Goal: Task Accomplishment & Management: Manage account settings

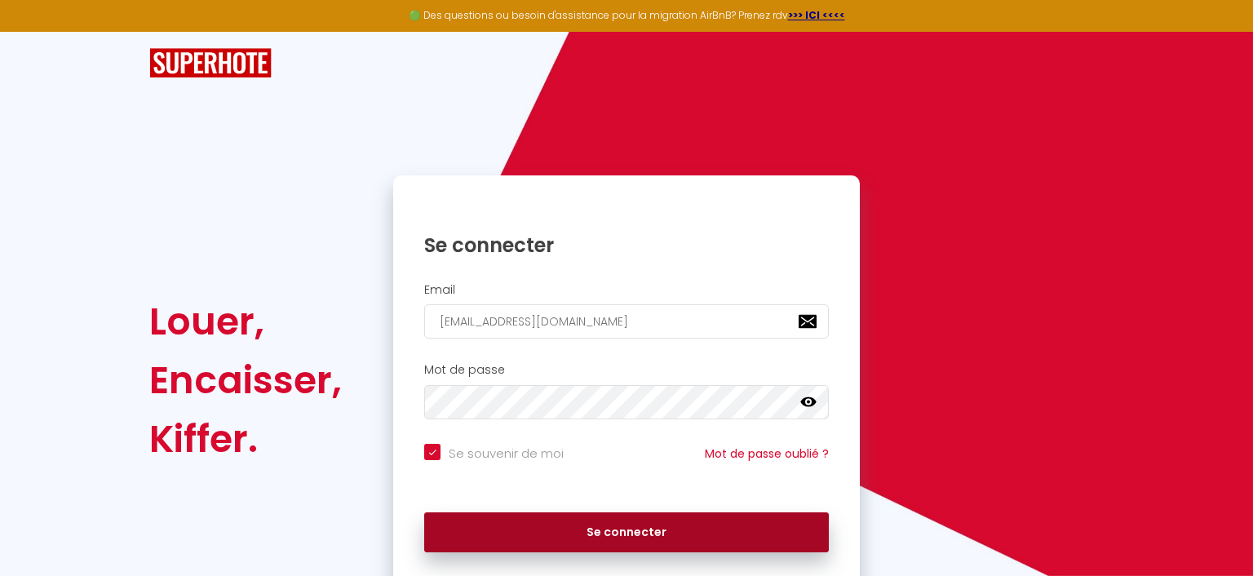
click at [644, 535] on button "Se connecter" at bounding box center [626, 532] width 405 height 41
checkbox input "true"
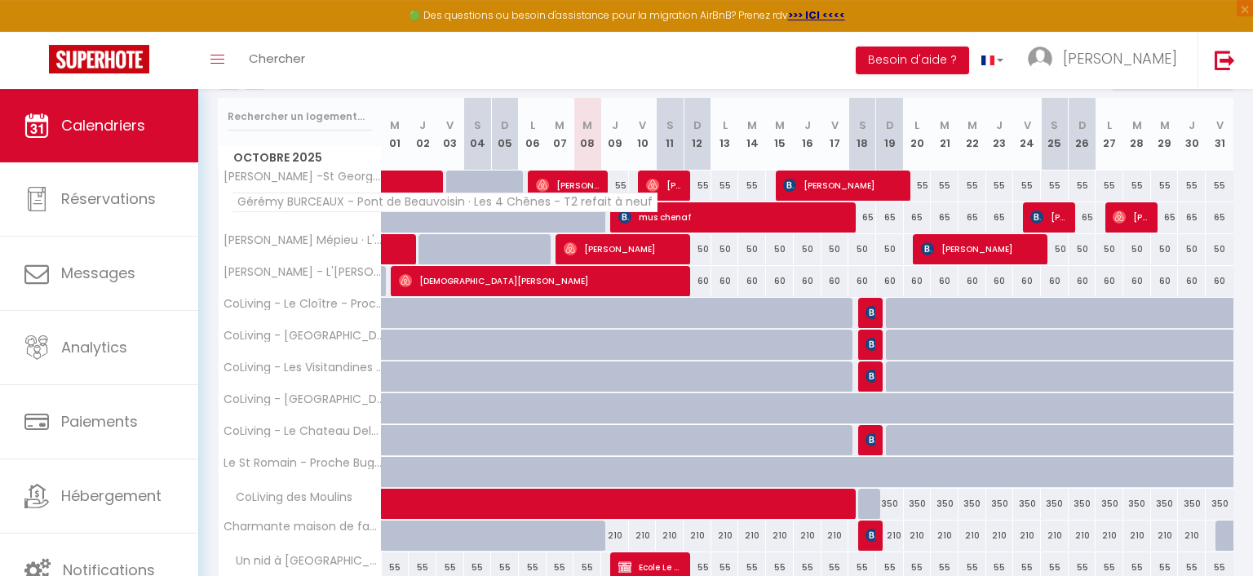
scroll to position [101, 0]
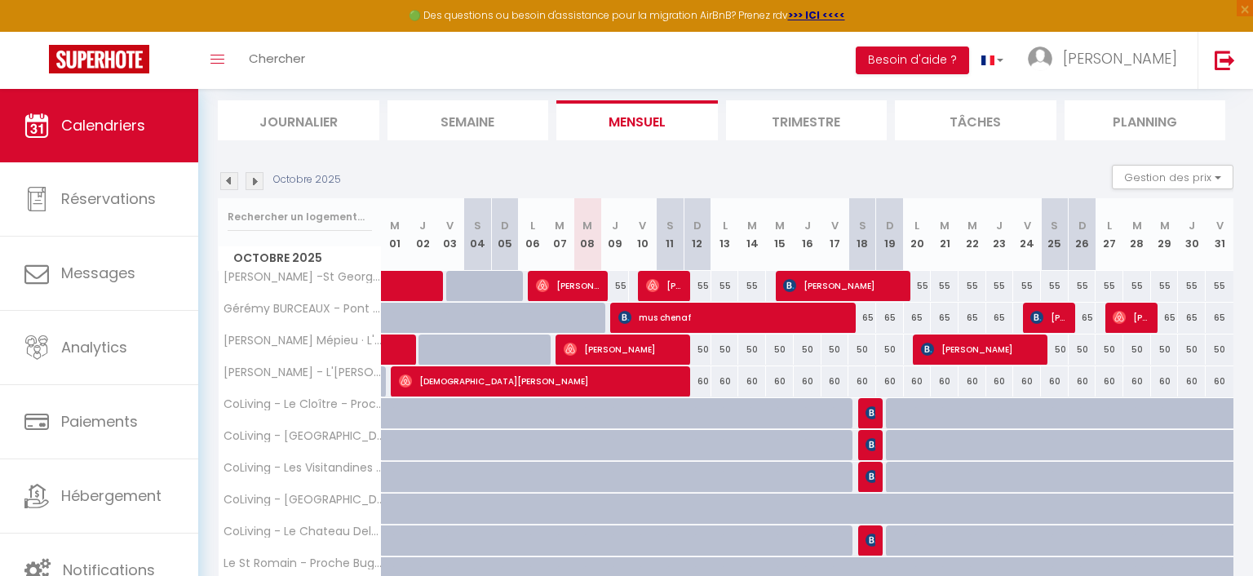
click at [232, 181] on img at bounding box center [229, 181] width 18 height 18
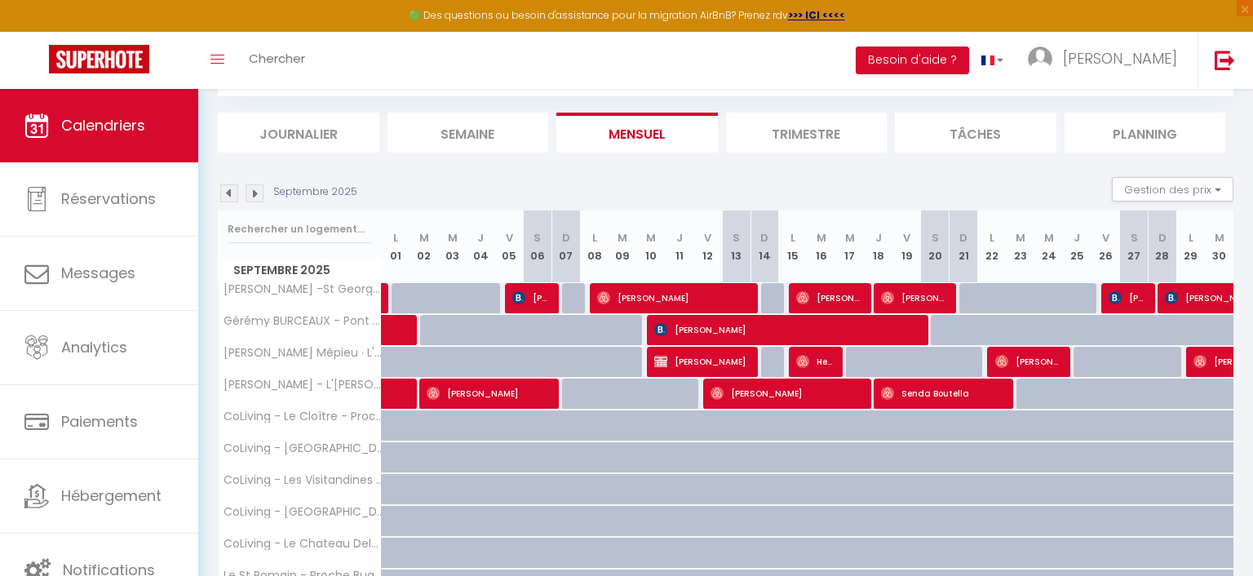
scroll to position [274, 0]
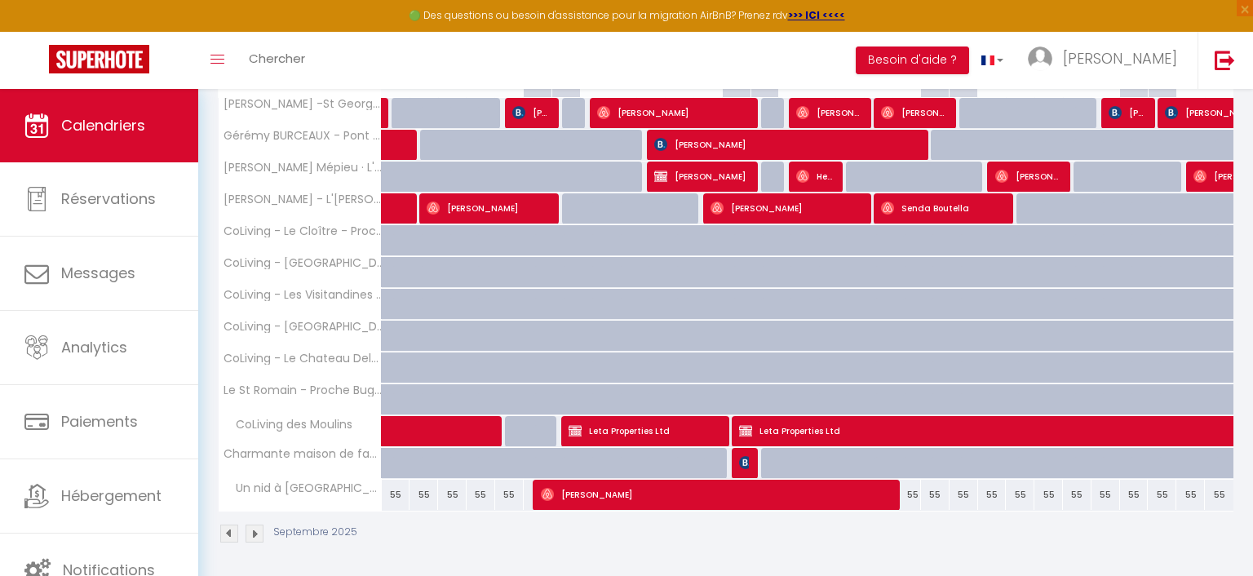
click at [697, 491] on span "Lena WITTMAYER" at bounding box center [717, 494] width 352 height 31
select select "OK"
select select "0"
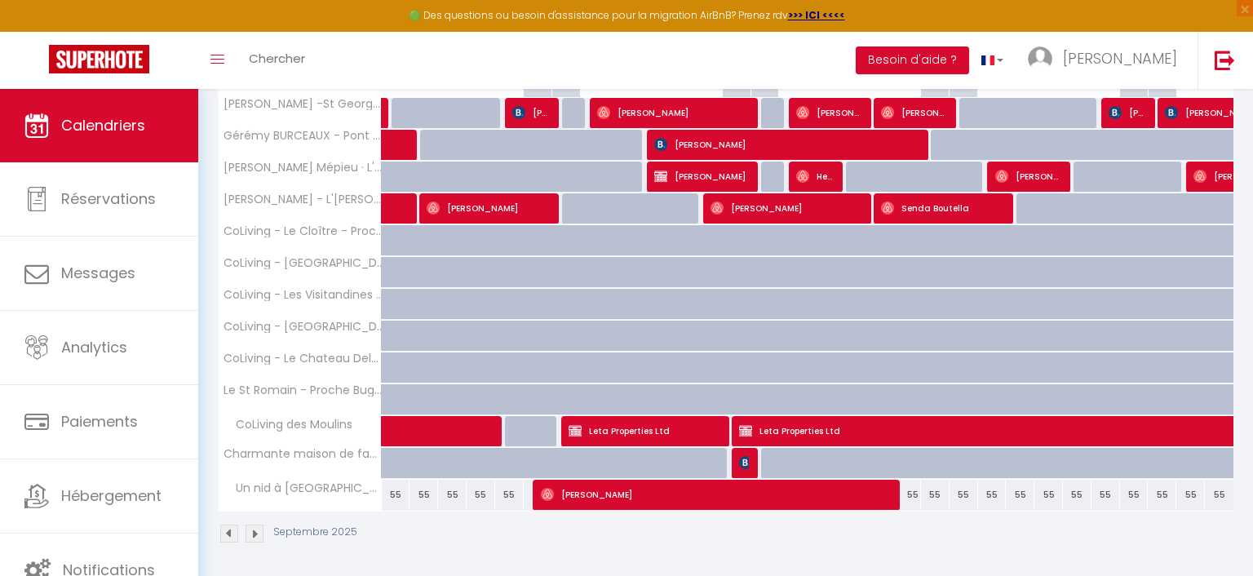
select select "1"
select select
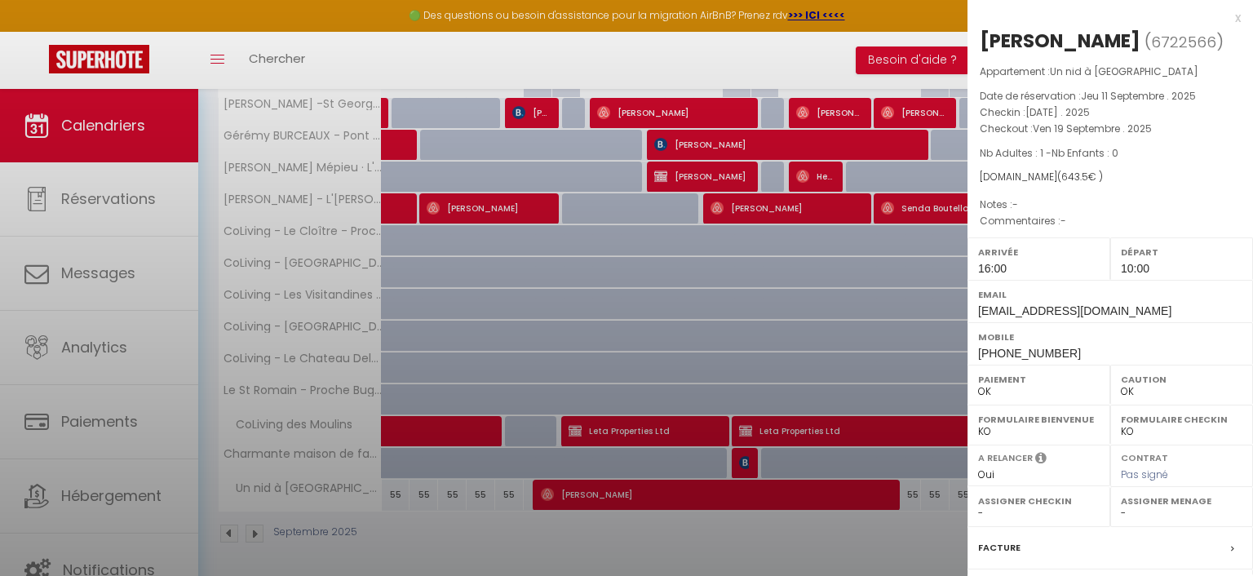
scroll to position [182, 0]
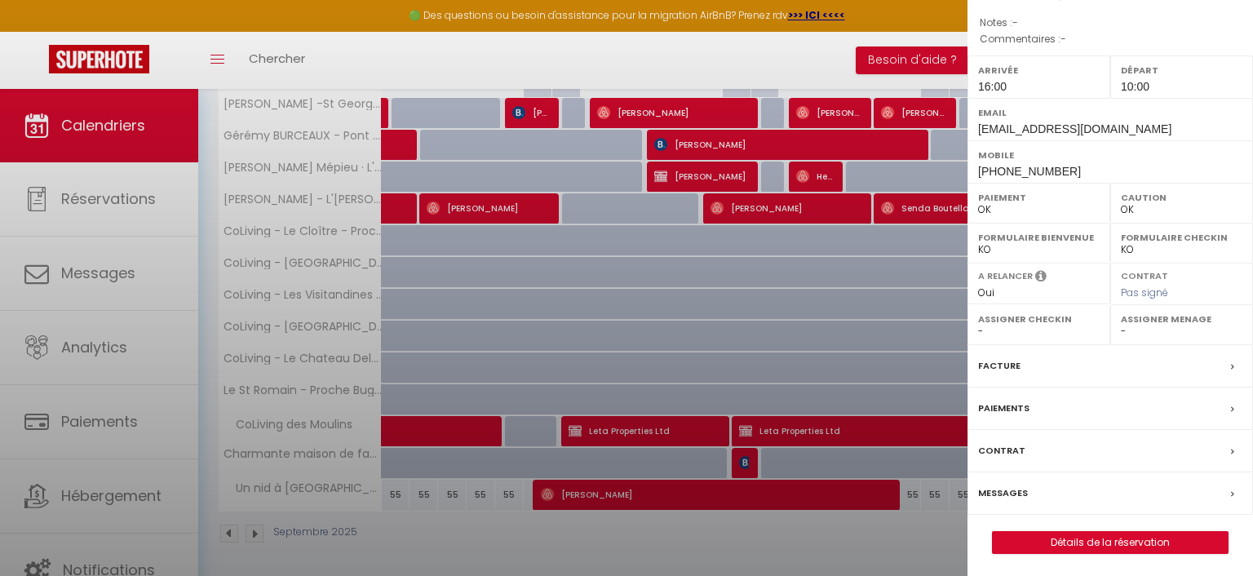
select select "42439"
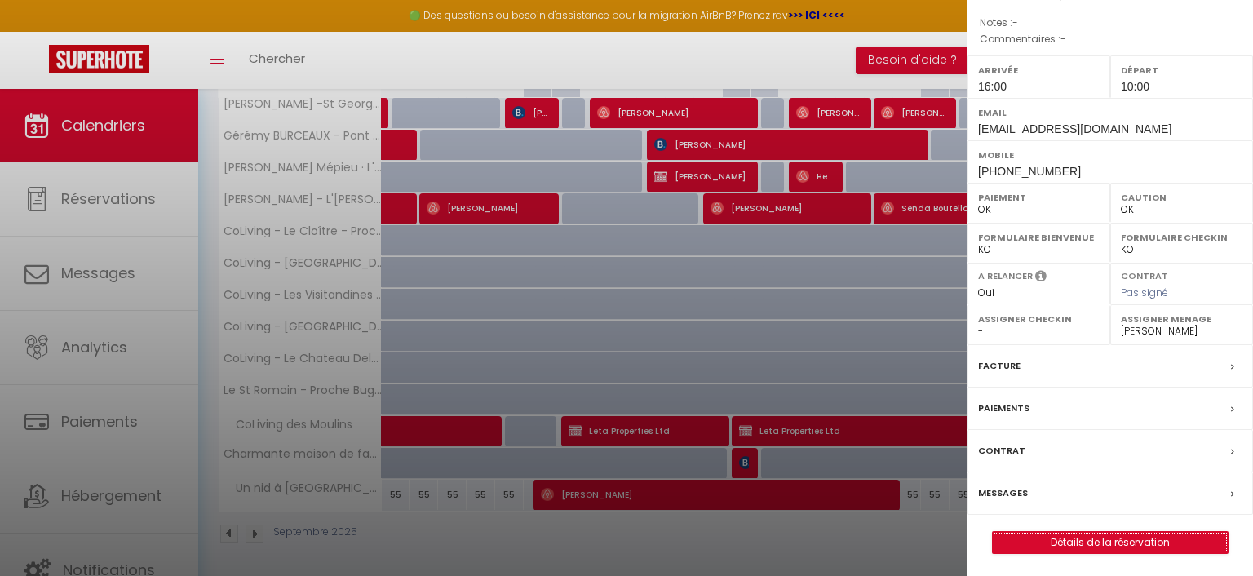
click at [1095, 542] on link "Détails de la réservation" at bounding box center [1110, 542] width 235 height 21
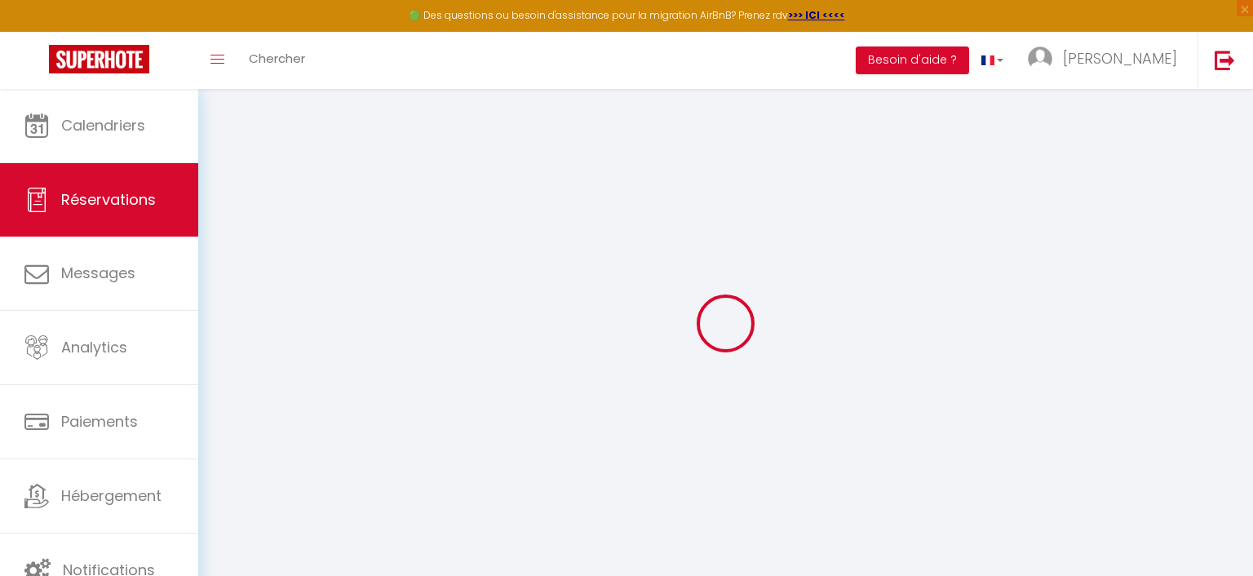
select select
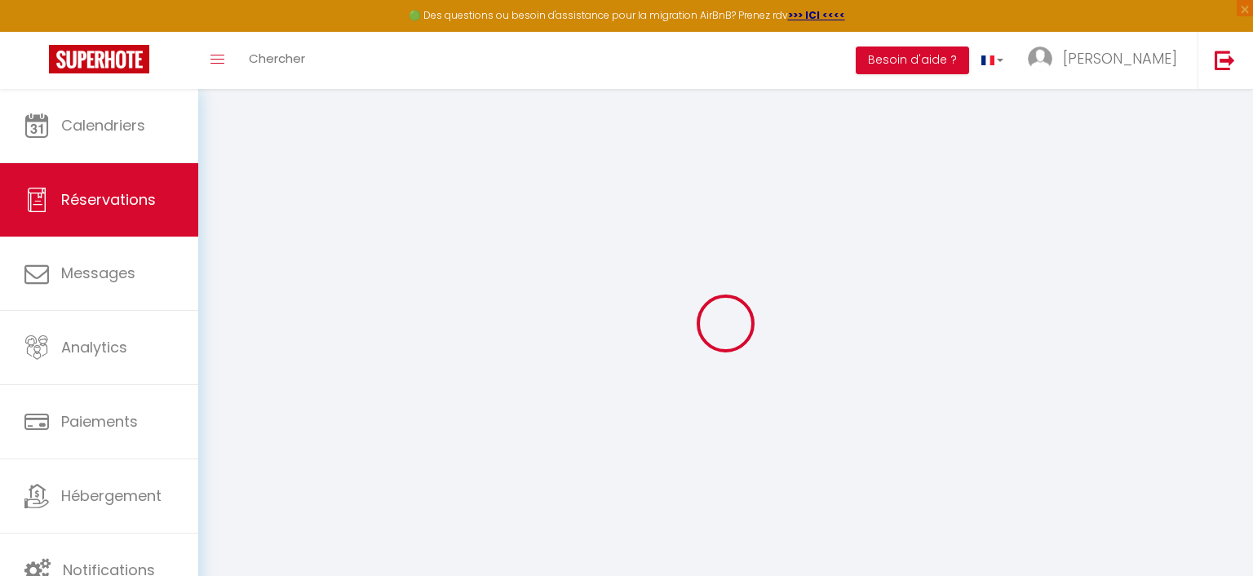
select select
checkbox input "false"
select select
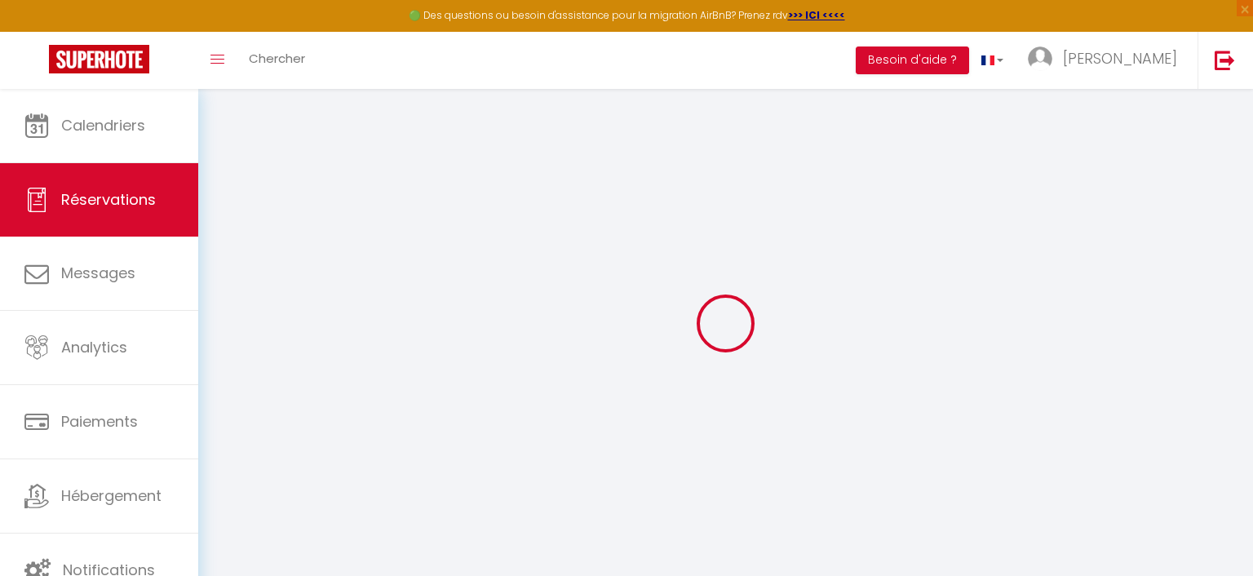
select select
checkbox input "false"
select select
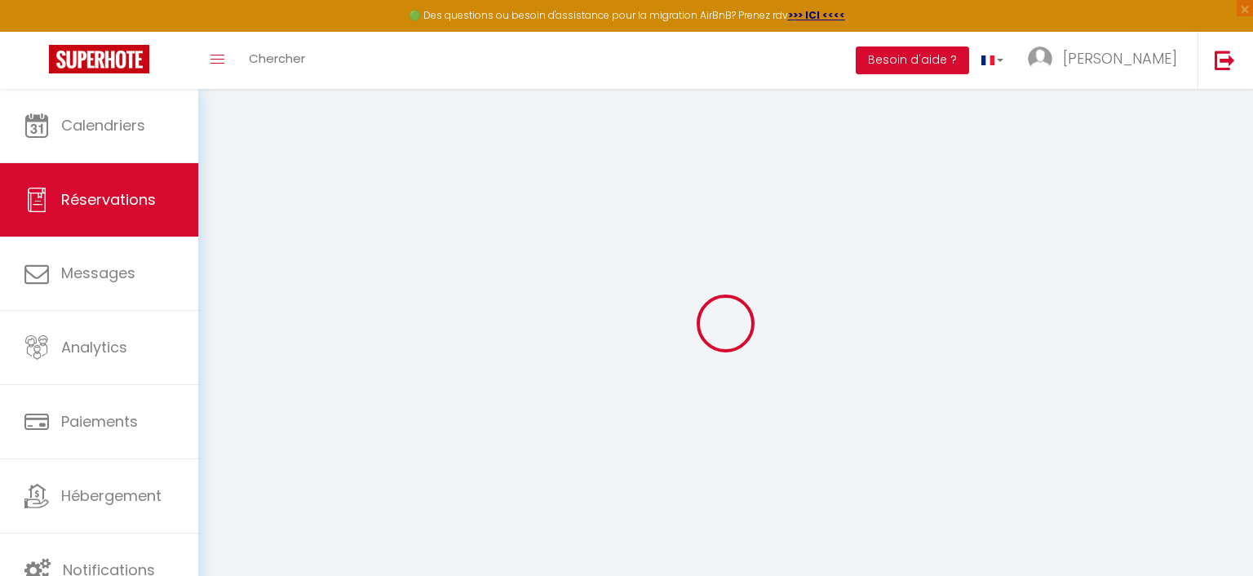
type input "Lena"
type input "WITTMAYER"
type input "[EMAIL_ADDRESS][DOMAIN_NAME]"
type input "+491607019552"
select select "DE"
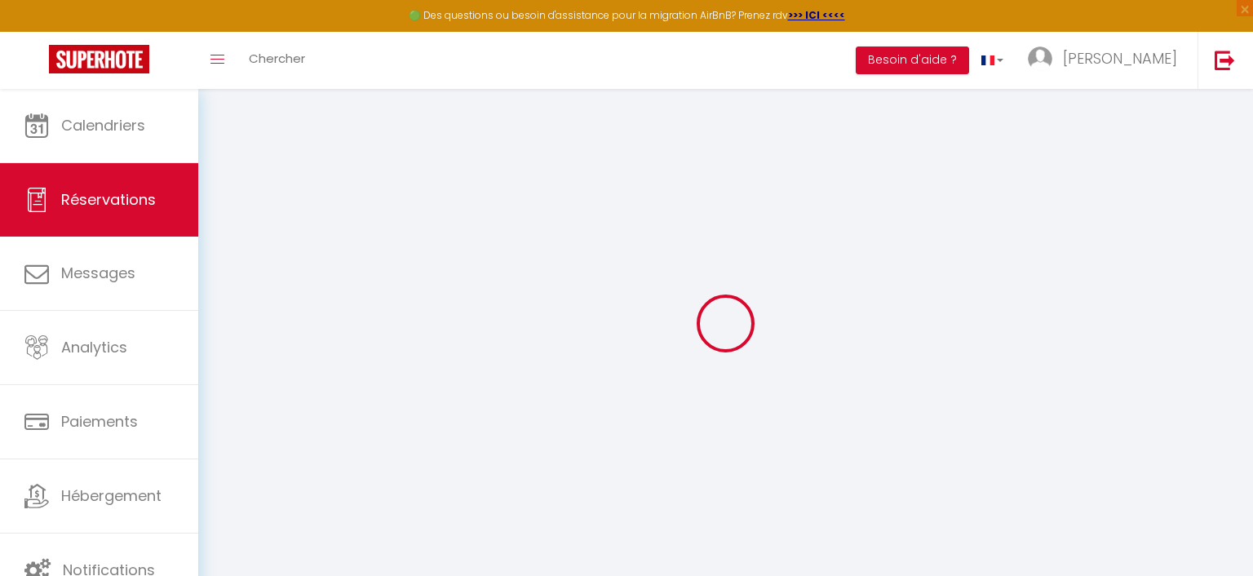
select select "73726"
select select "1"
select select
type input "1"
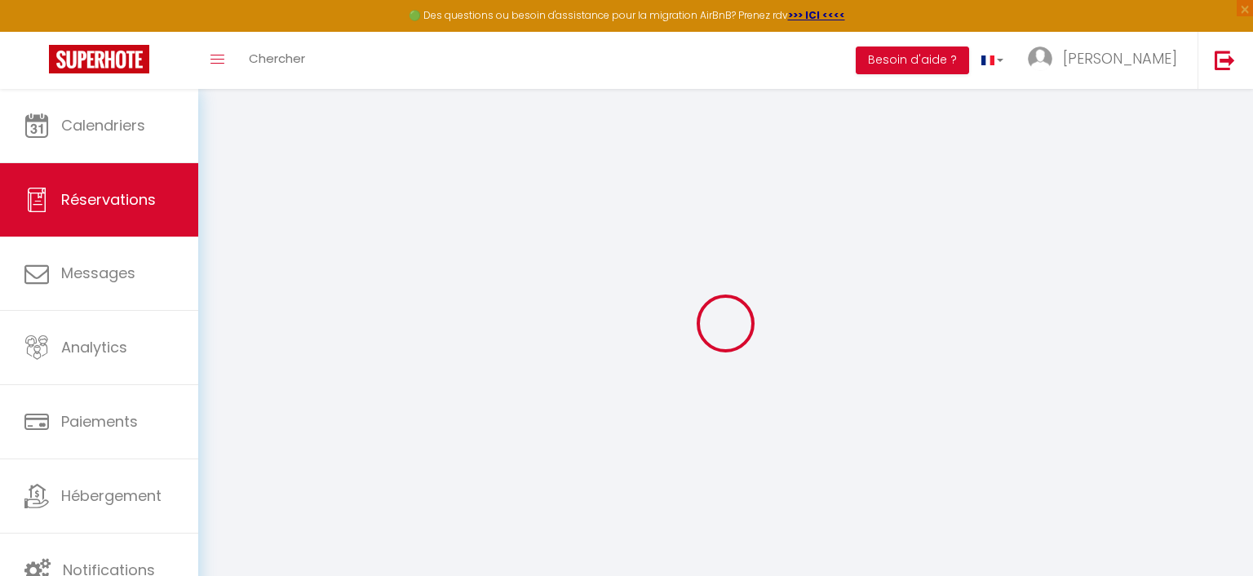
select select "12"
select select "15"
type input "643.5"
checkbox input "false"
type input "643.5"
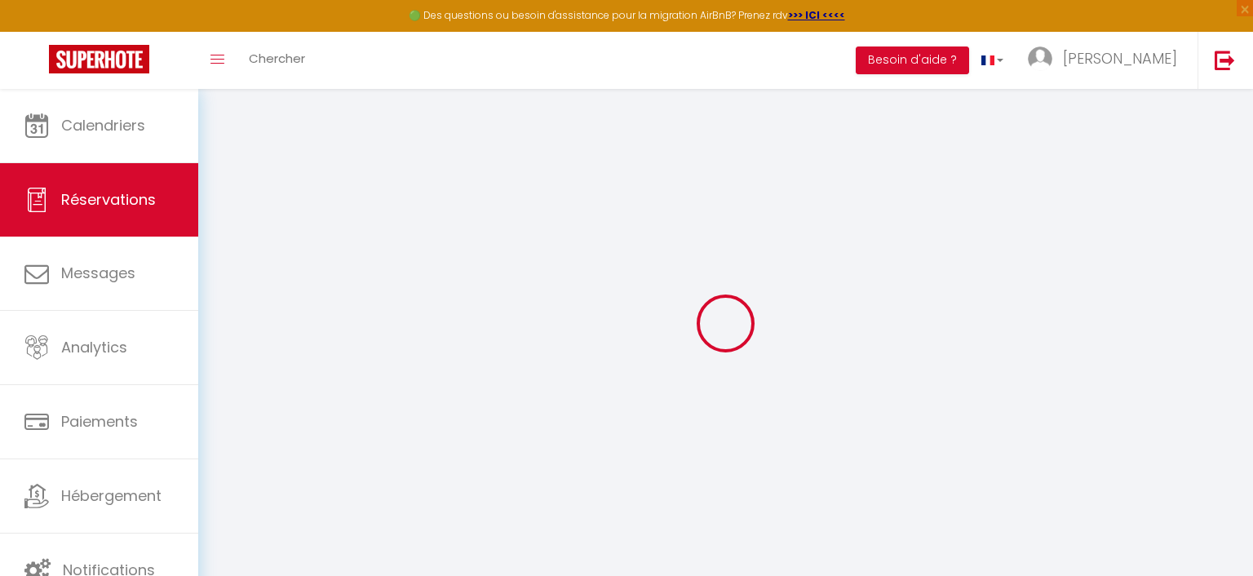
select select "1"
type input "50"
type input "0"
select select
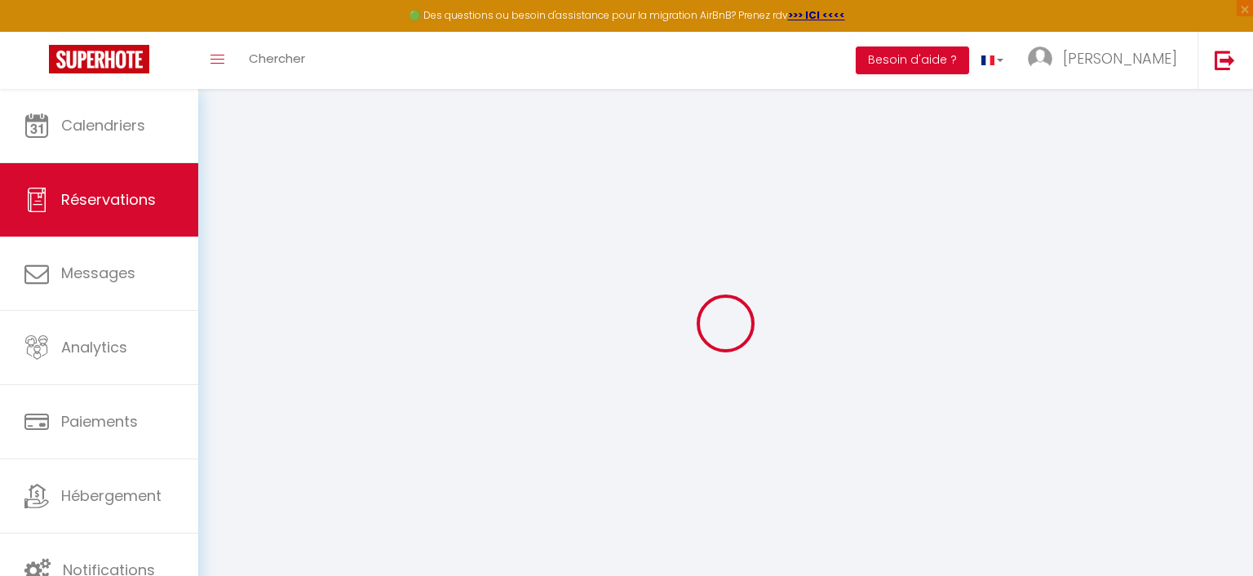
select select
checkbox input "false"
select select
checkbox input "false"
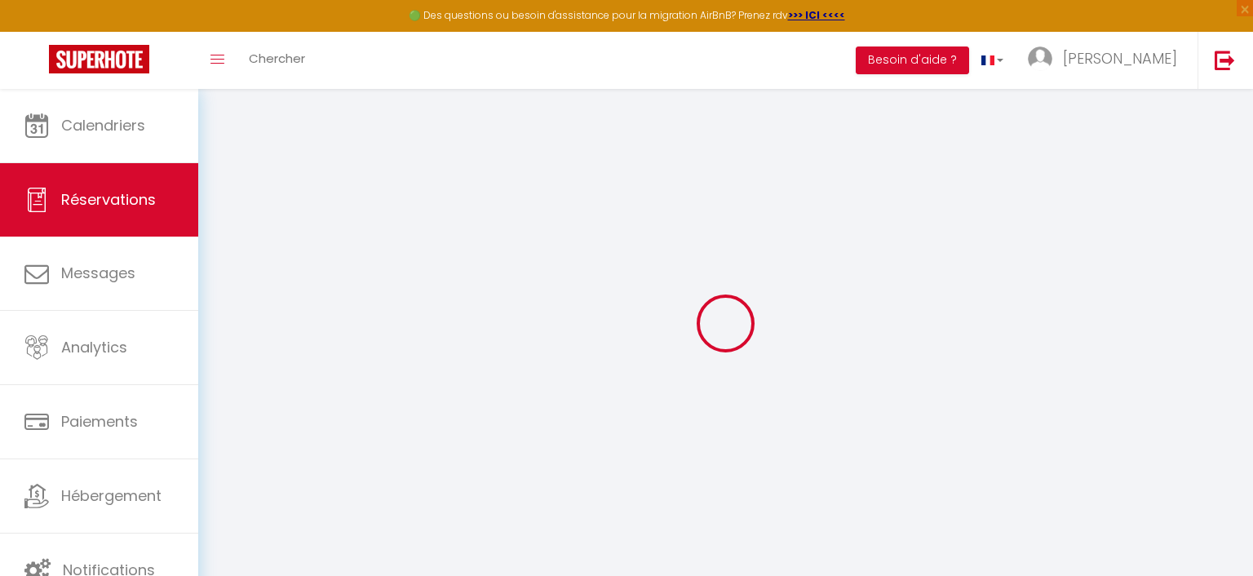
select select
checkbox input "false"
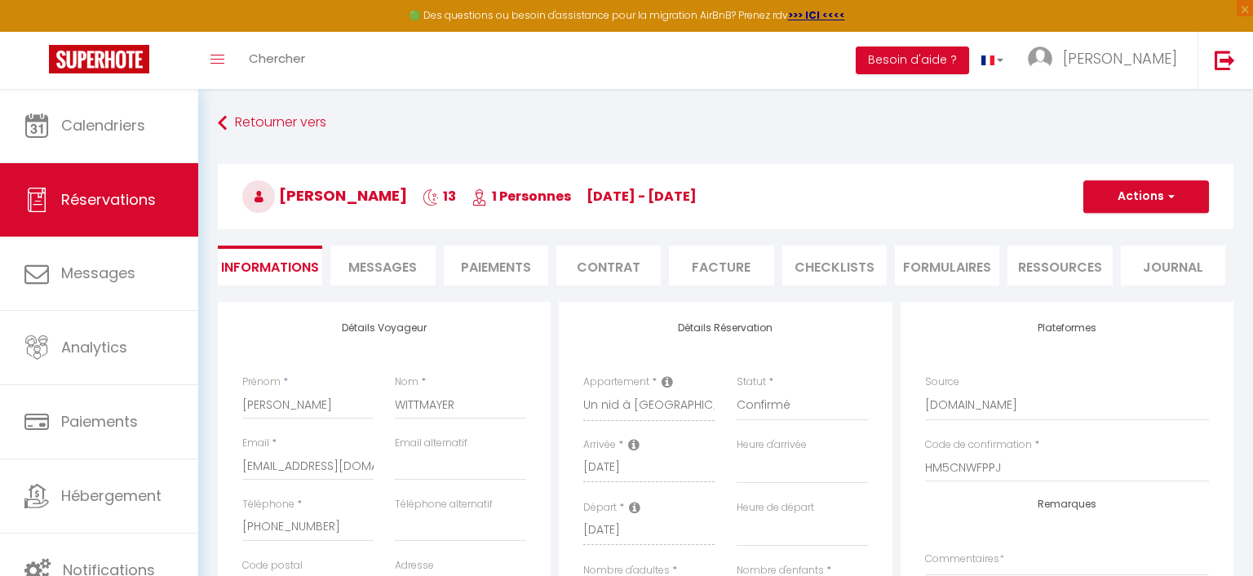
select select
checkbox input "false"
select select
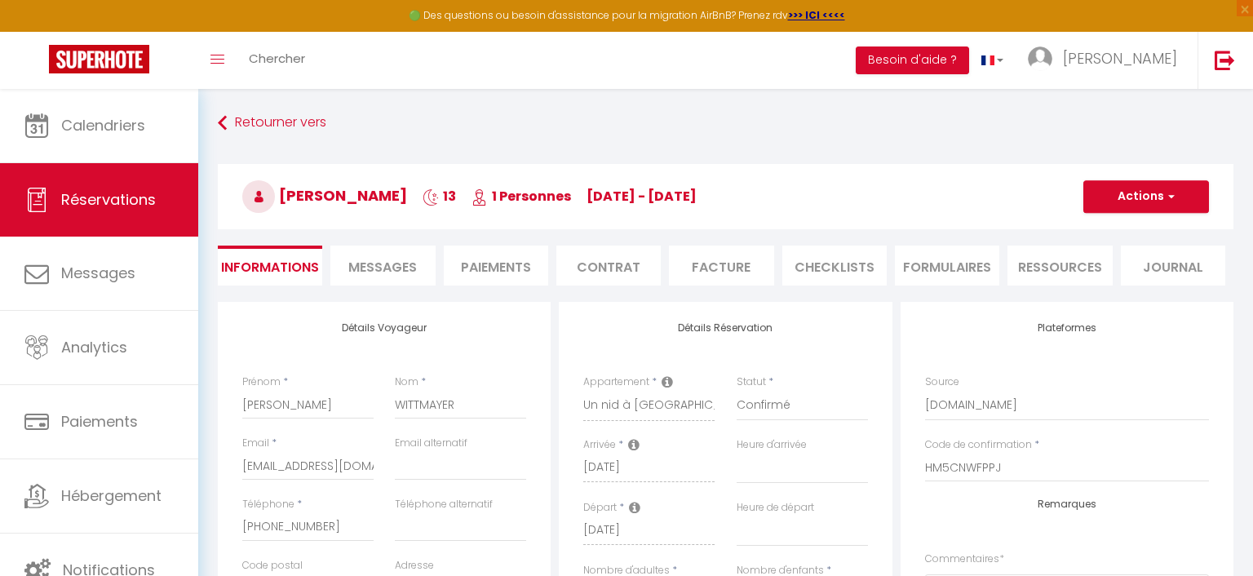
checkbox input "false"
select select "16:00"
select select "10:00"
click at [387, 263] on span "Messages" at bounding box center [382, 267] width 69 height 19
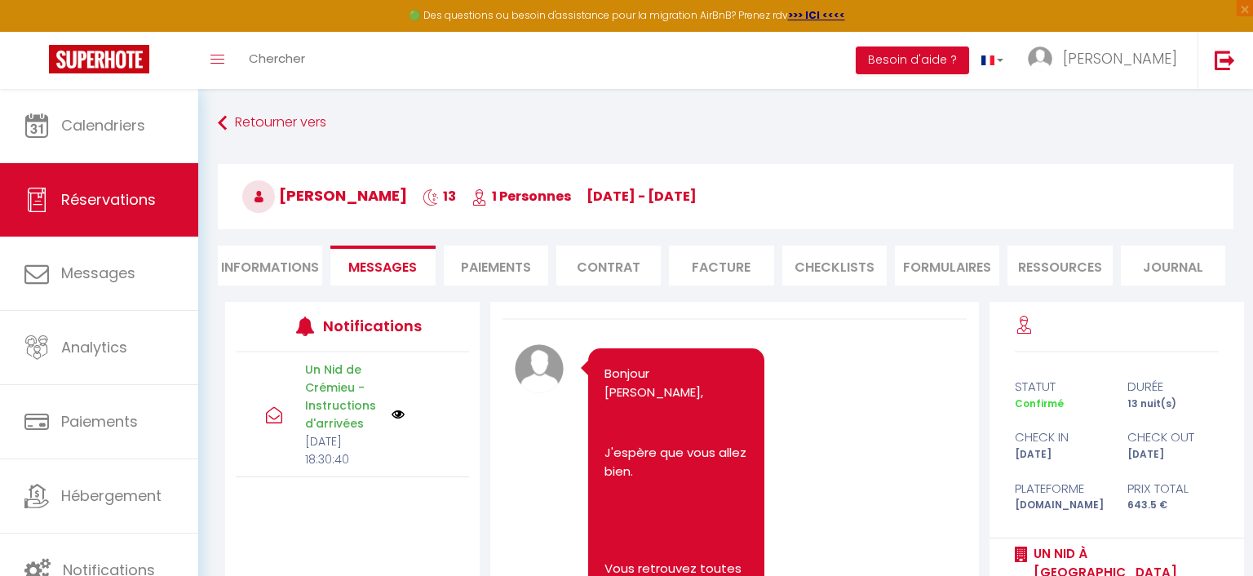
scroll to position [32, 0]
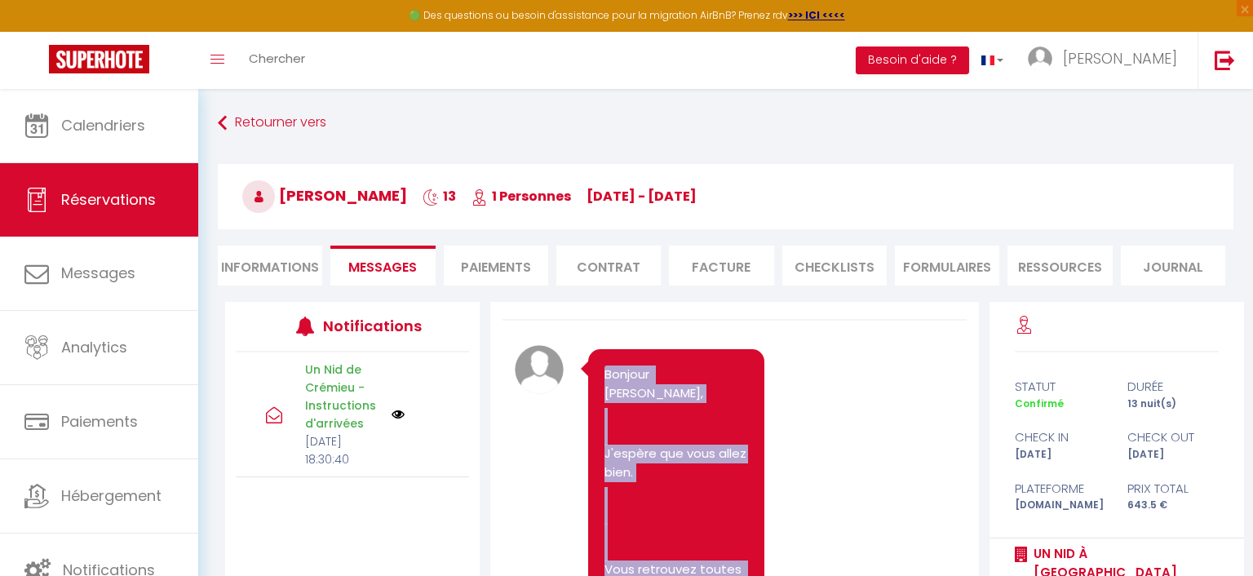
drag, startPoint x: 672, startPoint y: 403, endPoint x: 607, endPoint y: 370, distance: 73.0
copy pre "Bonjour Lena, J'espère que vous allez bien. Vous retrouvez toutes les informati…"
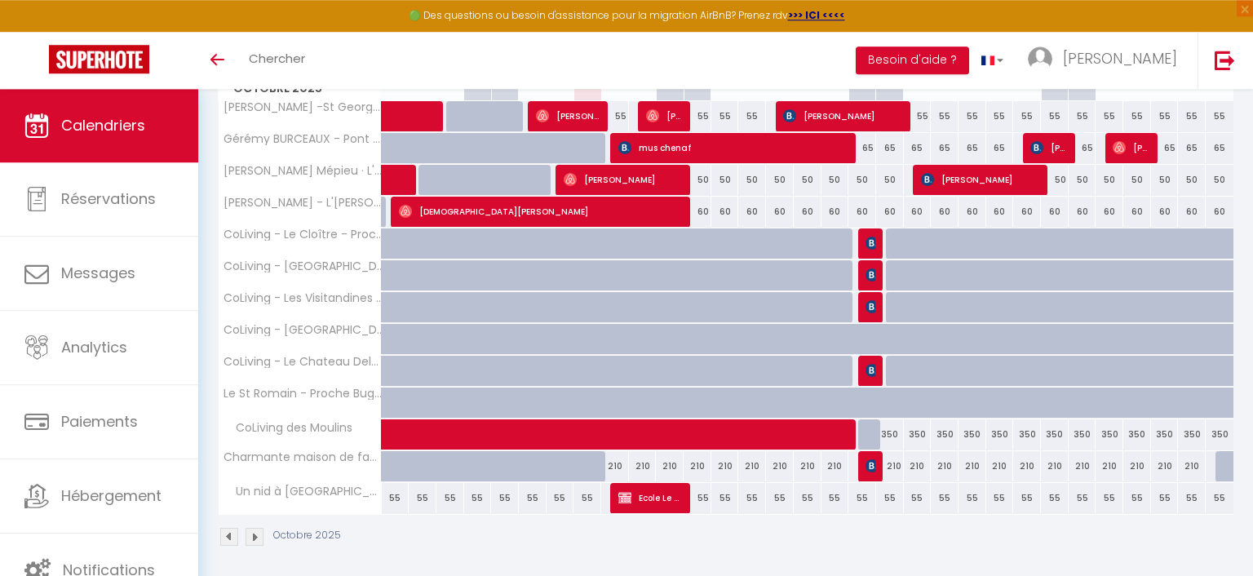
scroll to position [274, 0]
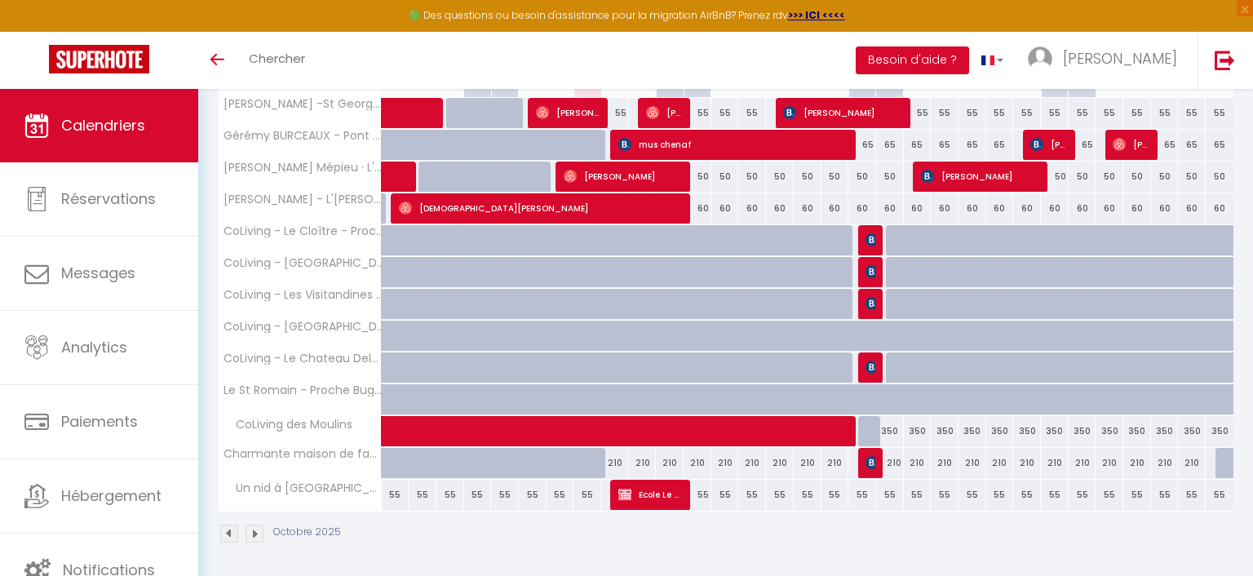
click at [677, 489] on span "Ecole Le Petit Daim" at bounding box center [650, 494] width 64 height 31
select select "KO"
select select "0"
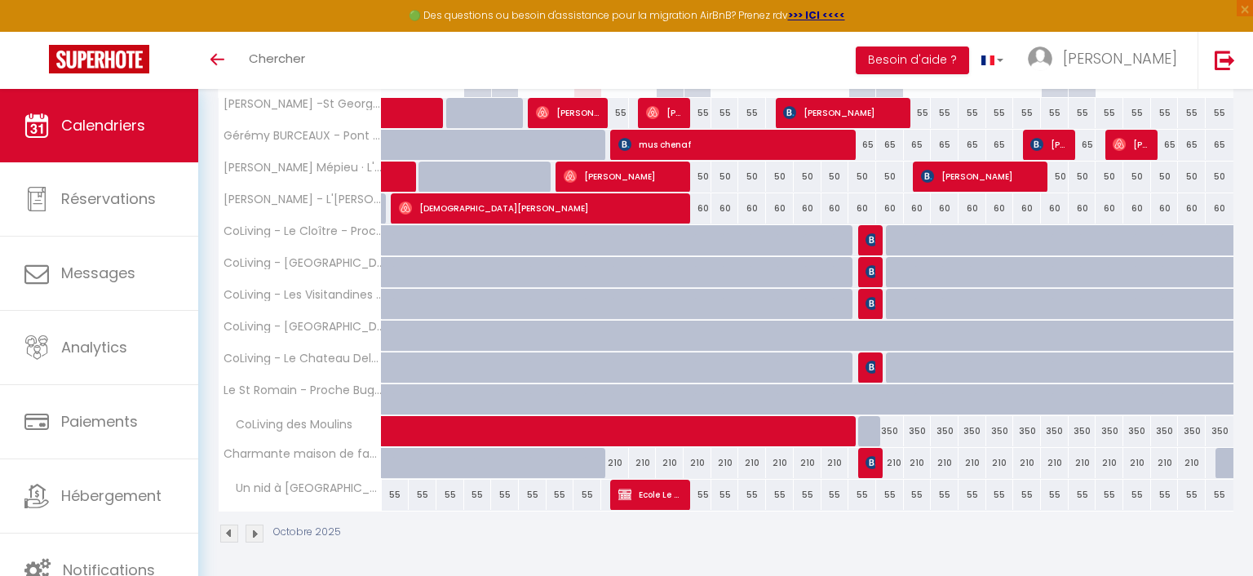
select select "1"
select select
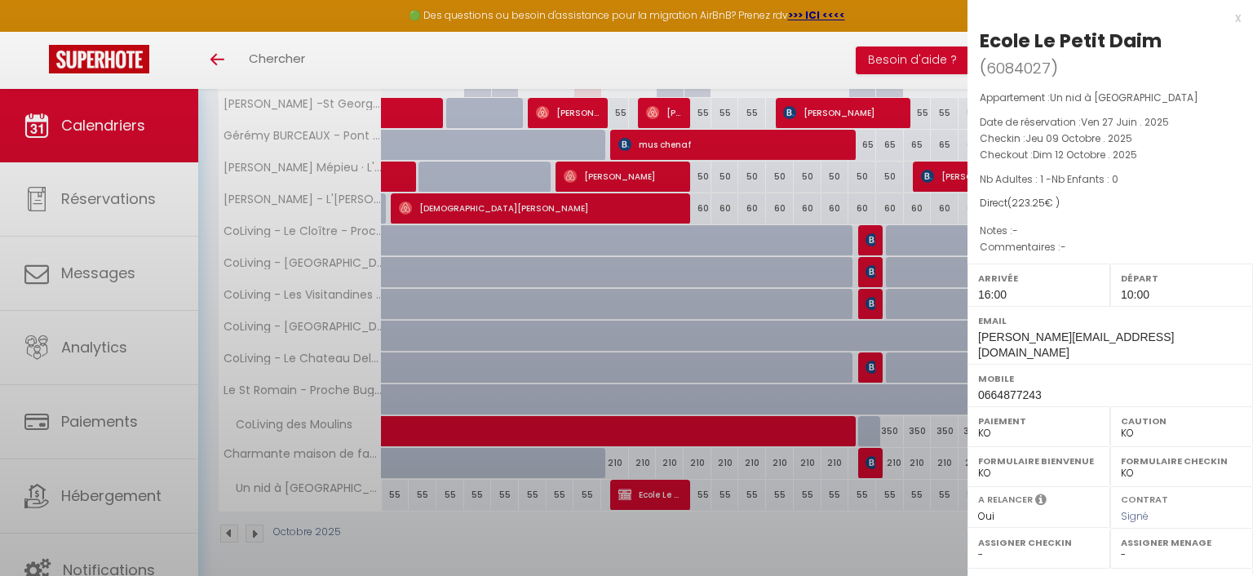
select select "42439"
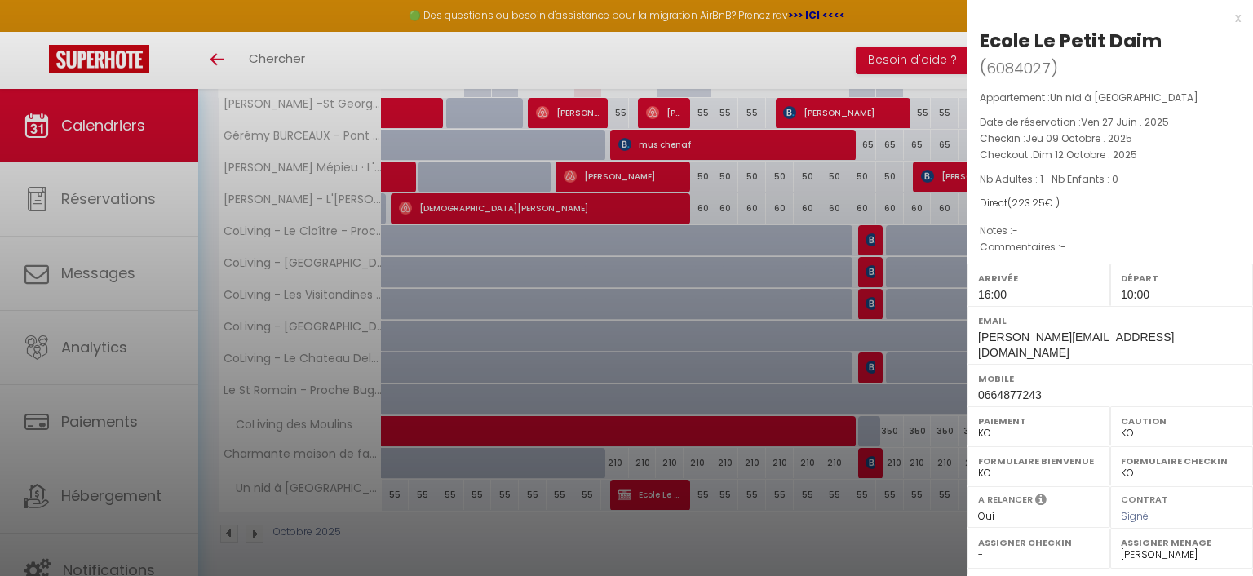
click at [618, 445] on div at bounding box center [626, 288] width 1253 height 576
